Goal: Information Seeking & Learning: Learn about a topic

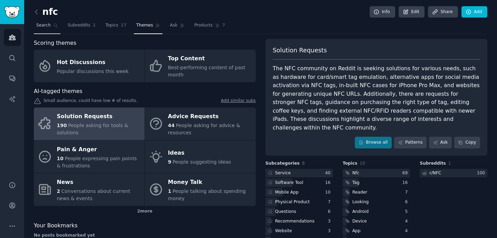
click at [43, 21] on link "Search" at bounding box center [47, 27] width 27 height 14
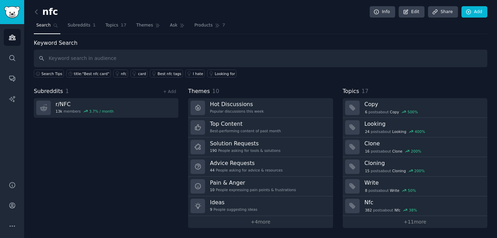
click at [52, 13] on h2 "nfc" at bounding box center [46, 12] width 24 height 11
click at [59, 13] on div "nfc Info Edit Share Add" at bounding box center [260, 13] width 453 height 14
click at [77, 55] on input "text" at bounding box center [260, 59] width 453 height 18
type input "c"
type input "bestchristmassgift"
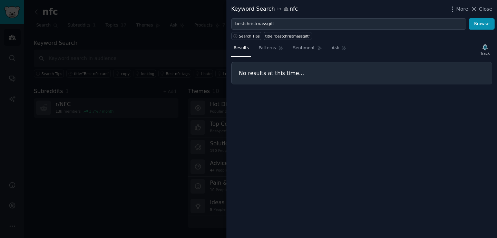
click at [118, 47] on div at bounding box center [248, 119] width 497 height 238
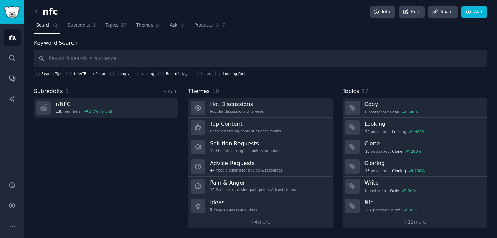
click at [49, 9] on h2 "nfc" at bounding box center [46, 12] width 24 height 11
click at [58, 11] on div "nfc Info Edit Share Add" at bounding box center [260, 13] width 453 height 14
click at [38, 16] on link at bounding box center [38, 12] width 9 height 11
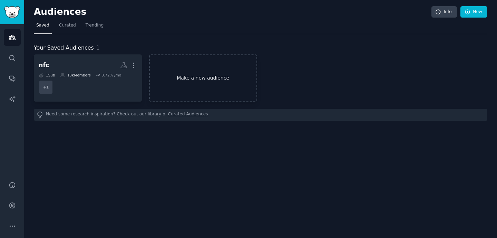
click at [195, 69] on link "Make a new audience" at bounding box center [203, 78] width 108 height 47
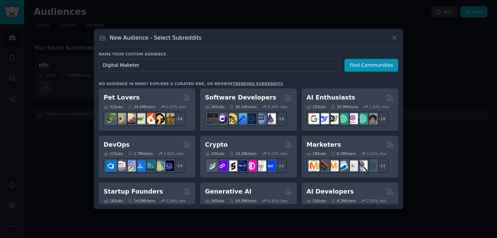
type input "Digital Maketer"
drag, startPoint x: 209, startPoint y: 66, endPoint x: 101, endPoint y: 63, distance: 108.4
click at [101, 63] on input "Digital Maketer" at bounding box center [219, 65] width 241 height 13
type input "M"
type input "Digital Marketers"
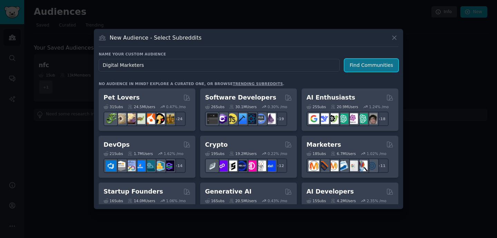
click at [375, 66] on button "Find Communities" at bounding box center [371, 65] width 54 height 13
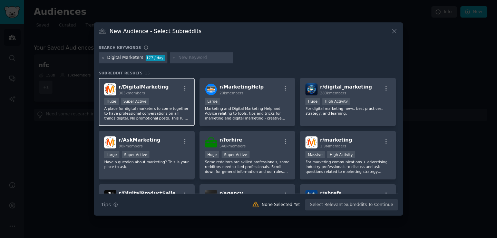
click at [165, 102] on div "Huge Super Active" at bounding box center [146, 102] width 85 height 9
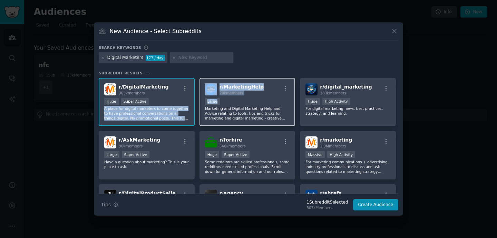
click at [266, 105] on div "Large" at bounding box center [247, 102] width 85 height 9
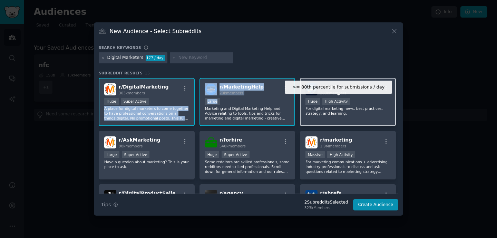
click at [342, 102] on div "High Activity" at bounding box center [336, 101] width 28 height 7
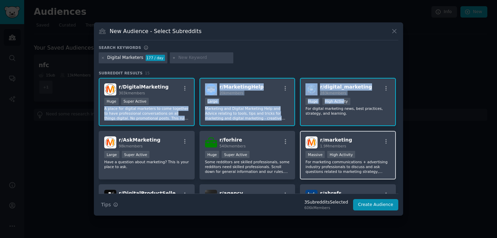
click at [358, 139] on div "r/ marketing 1.9M members" at bounding box center [347, 143] width 85 height 12
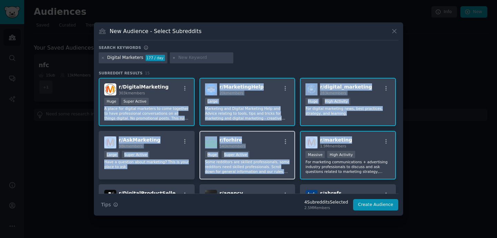
click at [282, 152] on div "Huge Super Active" at bounding box center [247, 155] width 85 height 9
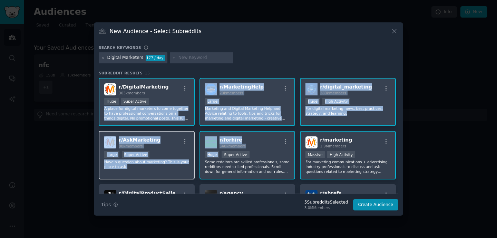
click at [186, 153] on div "Large Super Active" at bounding box center [146, 155] width 85 height 9
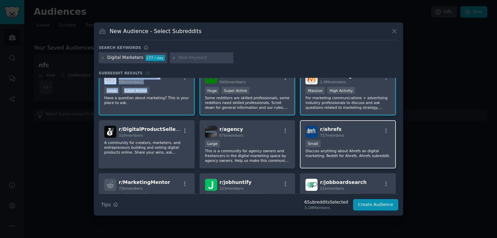
scroll to position [64, 0]
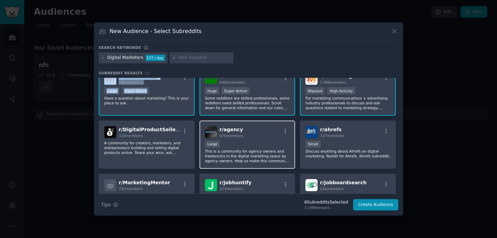
click at [277, 144] on div "Large" at bounding box center [247, 145] width 85 height 9
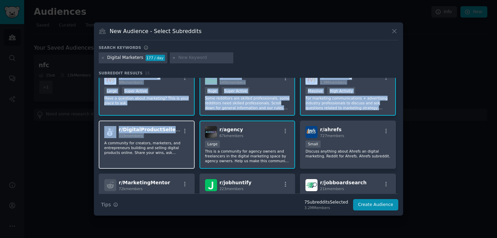
click at [169, 140] on div "r/ DigitalProductSellers 319 members A community for creators, marketers, and e…" at bounding box center [147, 145] width 96 height 49
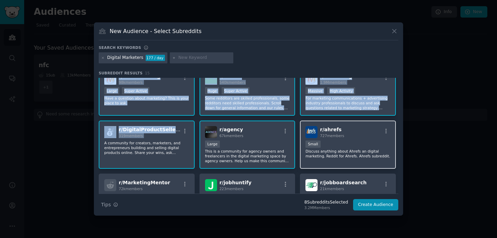
click at [344, 146] on div "100 - 1000 members Small" at bounding box center [347, 145] width 85 height 9
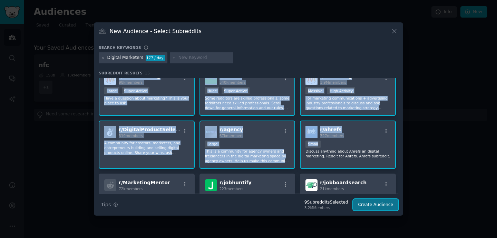
click at [378, 206] on button "Create Audience" at bounding box center [376, 205] width 46 height 12
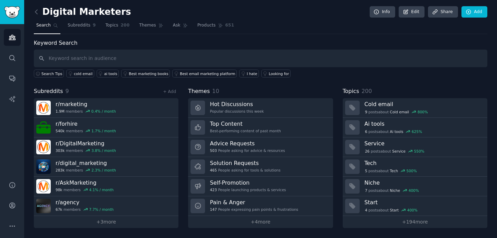
type input "c"
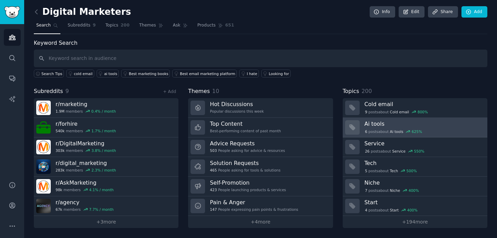
click at [384, 131] on div "6 post s about Ai tools 625 %" at bounding box center [393, 132] width 58 height 6
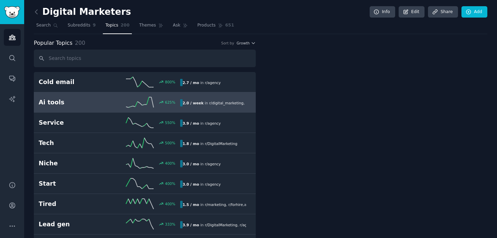
click at [374, 118] on div at bounding box center [376, 97] width 222 height 116
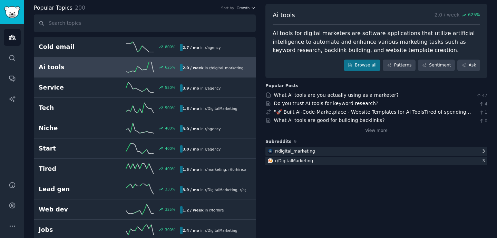
scroll to position [34, 0]
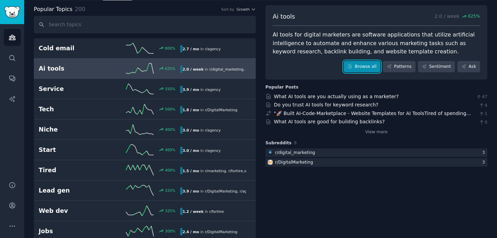
click at [358, 62] on link "Browse all" at bounding box center [362, 67] width 37 height 12
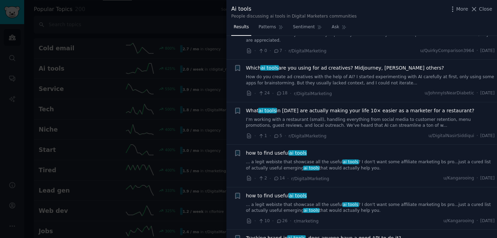
scroll to position [156, 0]
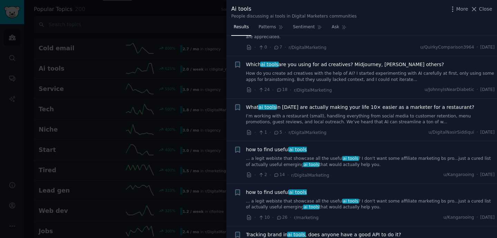
click at [399, 80] on link "How do you create ad creatives with the help of AI? I started experimenting wit…" at bounding box center [370, 77] width 249 height 12
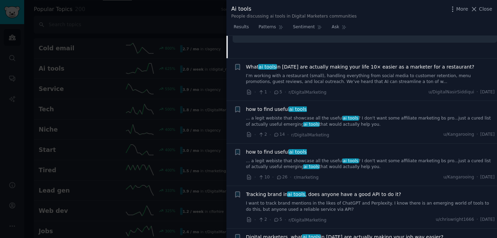
scroll to position [302, 0]
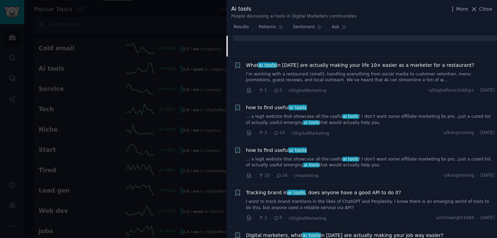
click at [397, 79] on link "I’m working with a restaurant (small), handling everything from social media to…" at bounding box center [370, 77] width 249 height 12
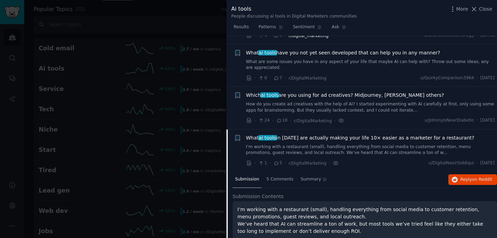
scroll to position [97, 0]
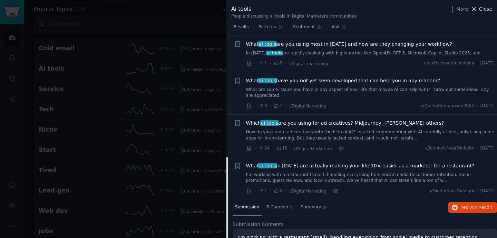
click at [475, 12] on icon at bounding box center [473, 9] width 7 height 7
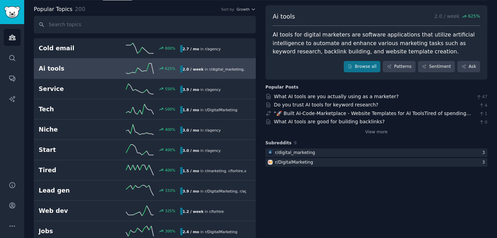
click at [64, 10] on span "Popular Topics" at bounding box center [53, 9] width 39 height 9
click at [18, 9] on img "Sidebar" at bounding box center [12, 12] width 16 height 12
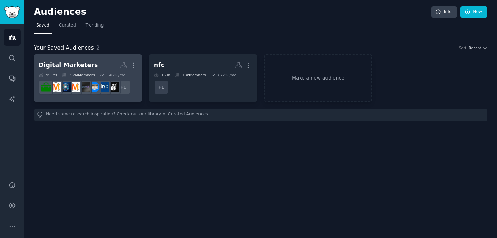
click at [106, 66] on h2 "Digital Marketers Custom Audience More" at bounding box center [88, 65] width 98 height 12
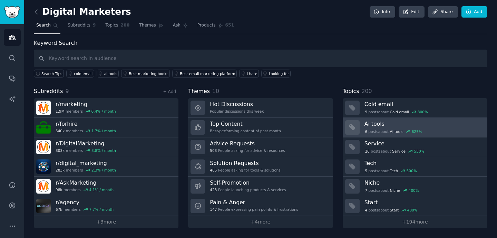
click at [426, 134] on div "6 post s about Ai tools 625 %" at bounding box center [423, 132] width 118 height 6
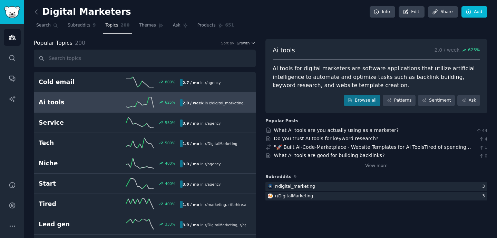
scroll to position [3, 0]
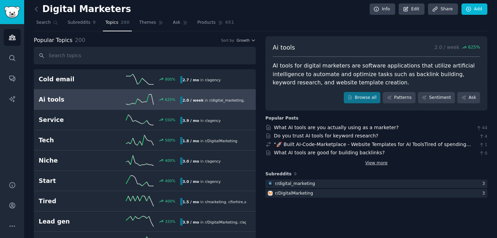
click at [368, 164] on link "View more" at bounding box center [376, 163] width 22 height 6
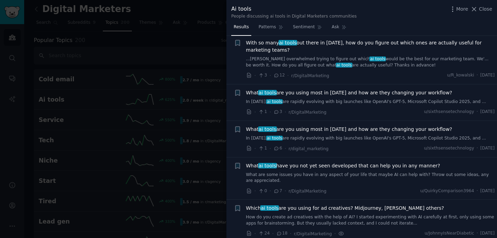
scroll to position [14, 0]
